Goal: Use online tool/utility

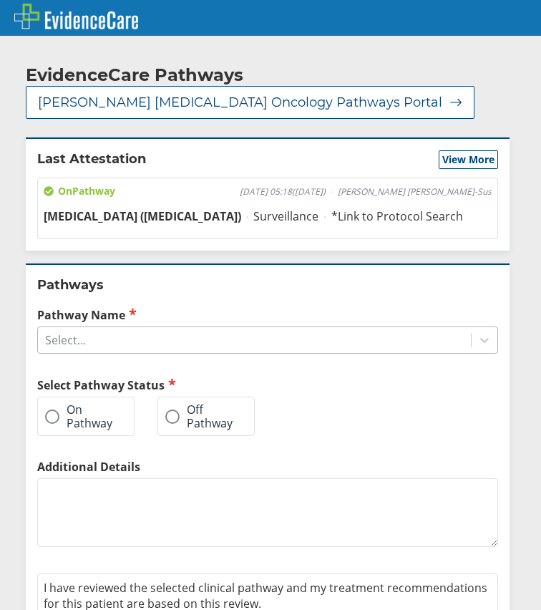
click at [183, 347] on div "Select..." at bounding box center [254, 340] width 433 height 24
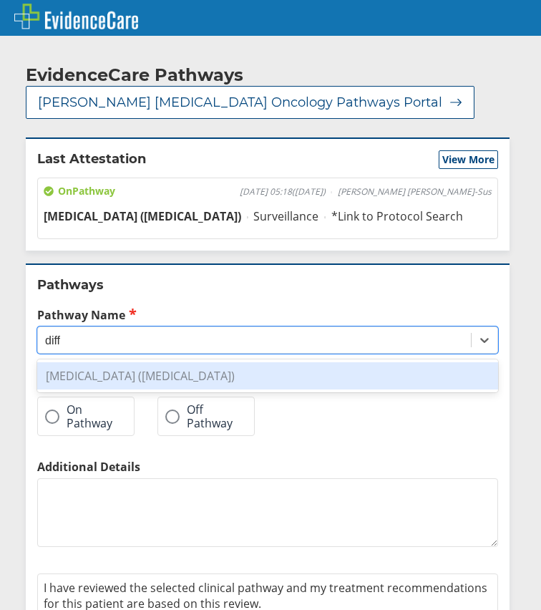
click at [224, 380] on div "[MEDICAL_DATA] ([MEDICAL_DATA])" at bounding box center [267, 375] width 461 height 27
type input "diff"
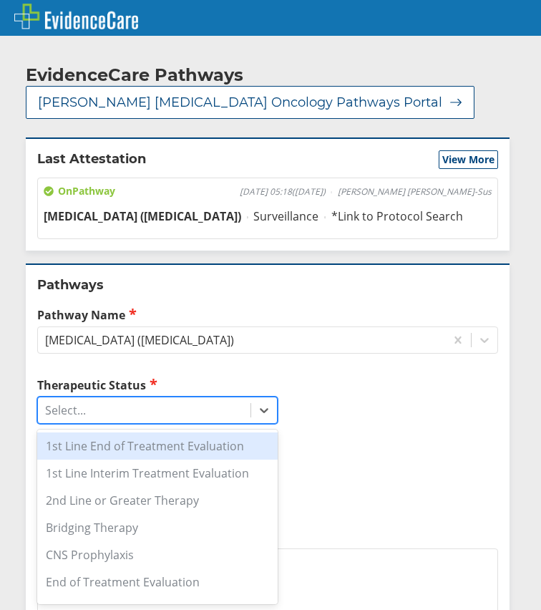
click at [105, 417] on div "Select..." at bounding box center [144, 410] width 213 height 24
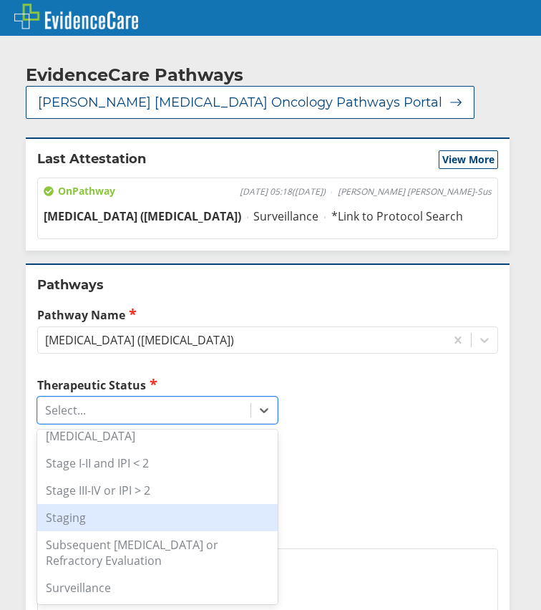
scroll to position [298, 0]
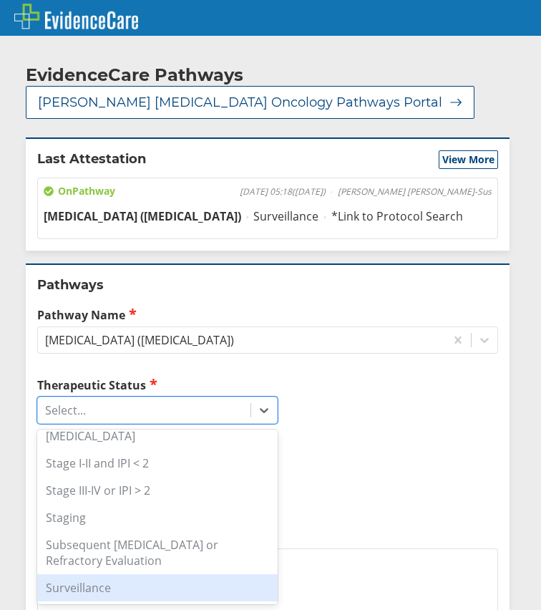
click at [115, 592] on div "Surveillance" at bounding box center [157, 587] width 241 height 27
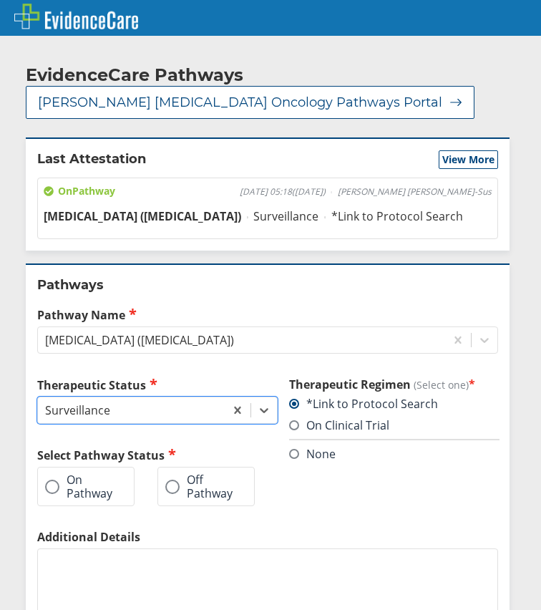
scroll to position [135, 0]
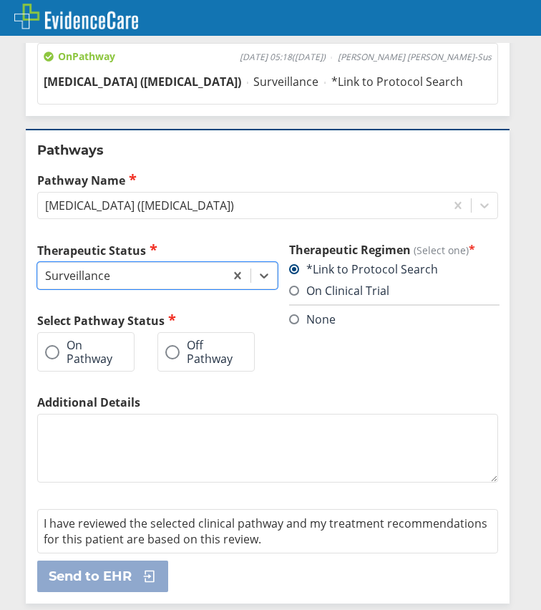
drag, startPoint x: 54, startPoint y: 353, endPoint x: 60, endPoint y: 357, distance: 7.7
click at [54, 354] on span at bounding box center [52, 352] width 14 height 14
click at [0, 0] on input "On Pathway" at bounding box center [0, 0] width 0 height 0
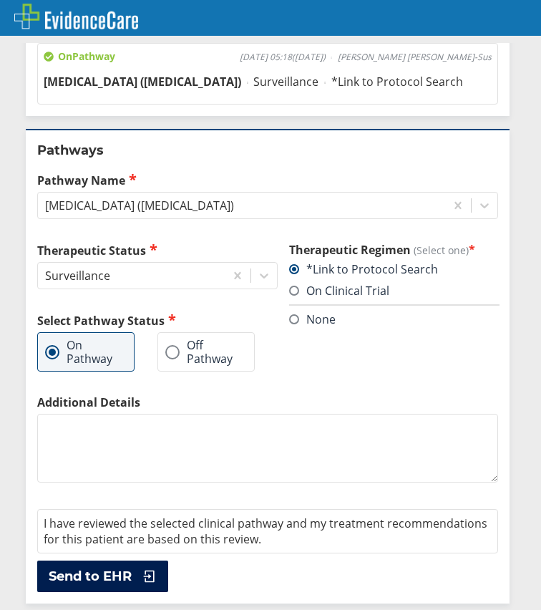
click at [143, 575] on icon at bounding box center [145, 576] width 21 height 14
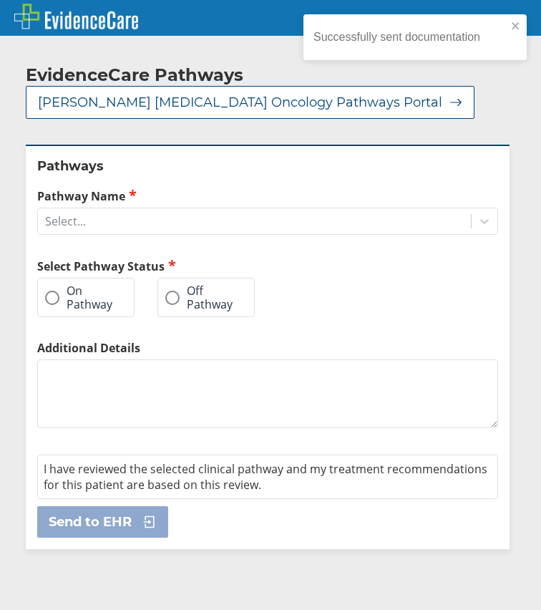
scroll to position [0, 0]
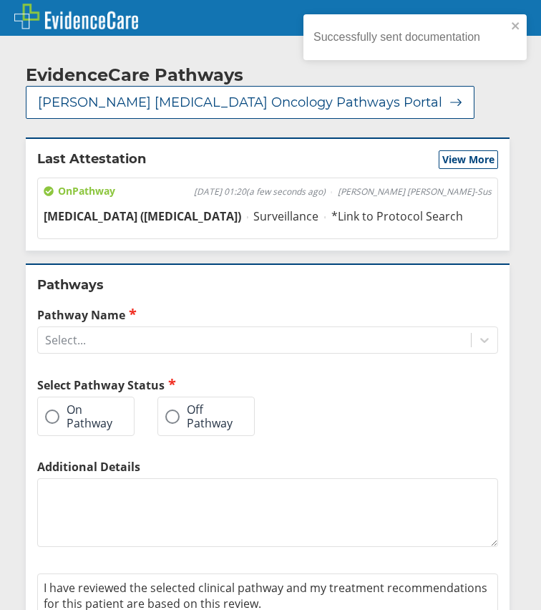
click at [518, 100] on div "EvidenceCare Pathways [PERSON_NAME] [MEDICAL_DATA] Oncology Pathways Portal Las…" at bounding box center [270, 359] width 541 height 632
